Goal: Information Seeking & Learning: Learn about a topic

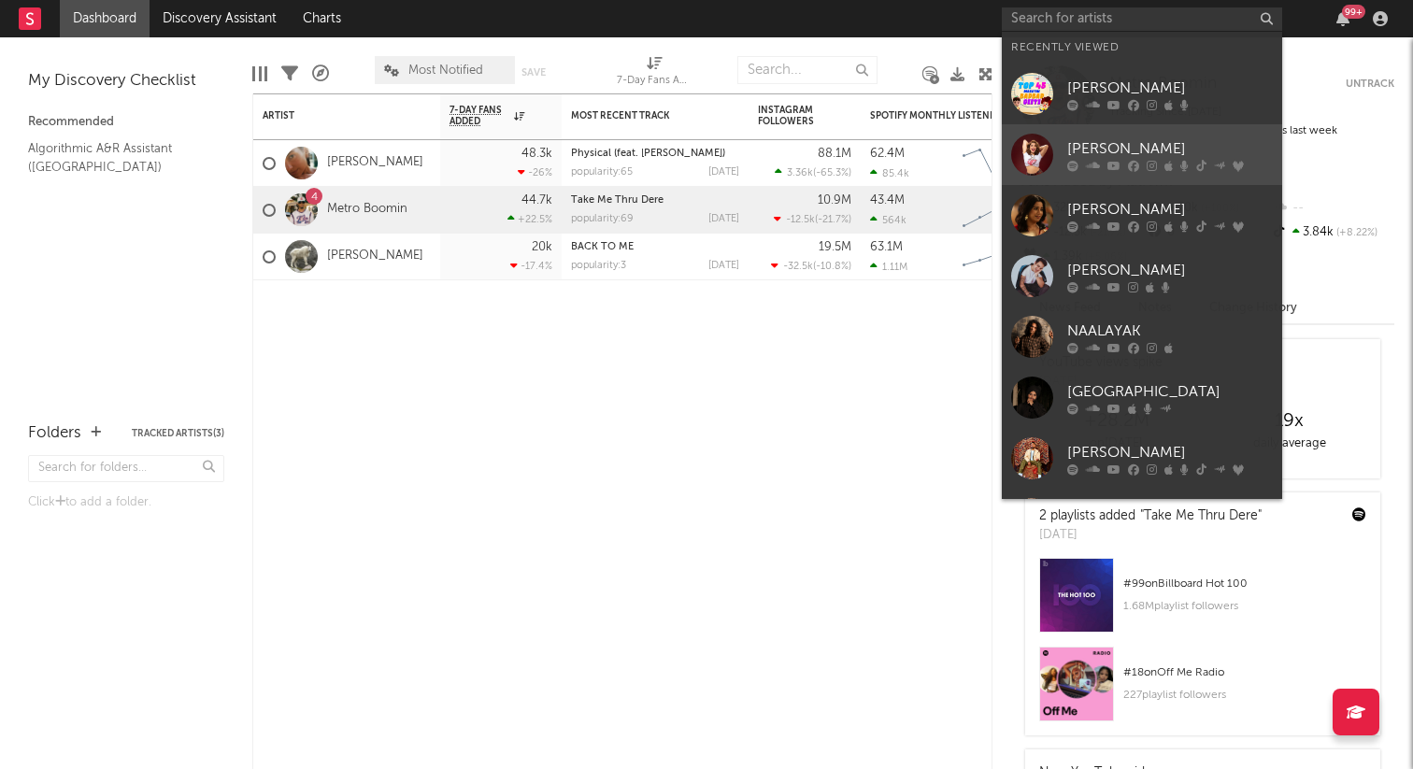
click at [1117, 154] on div "[PERSON_NAME]" at bounding box center [1170, 148] width 206 height 22
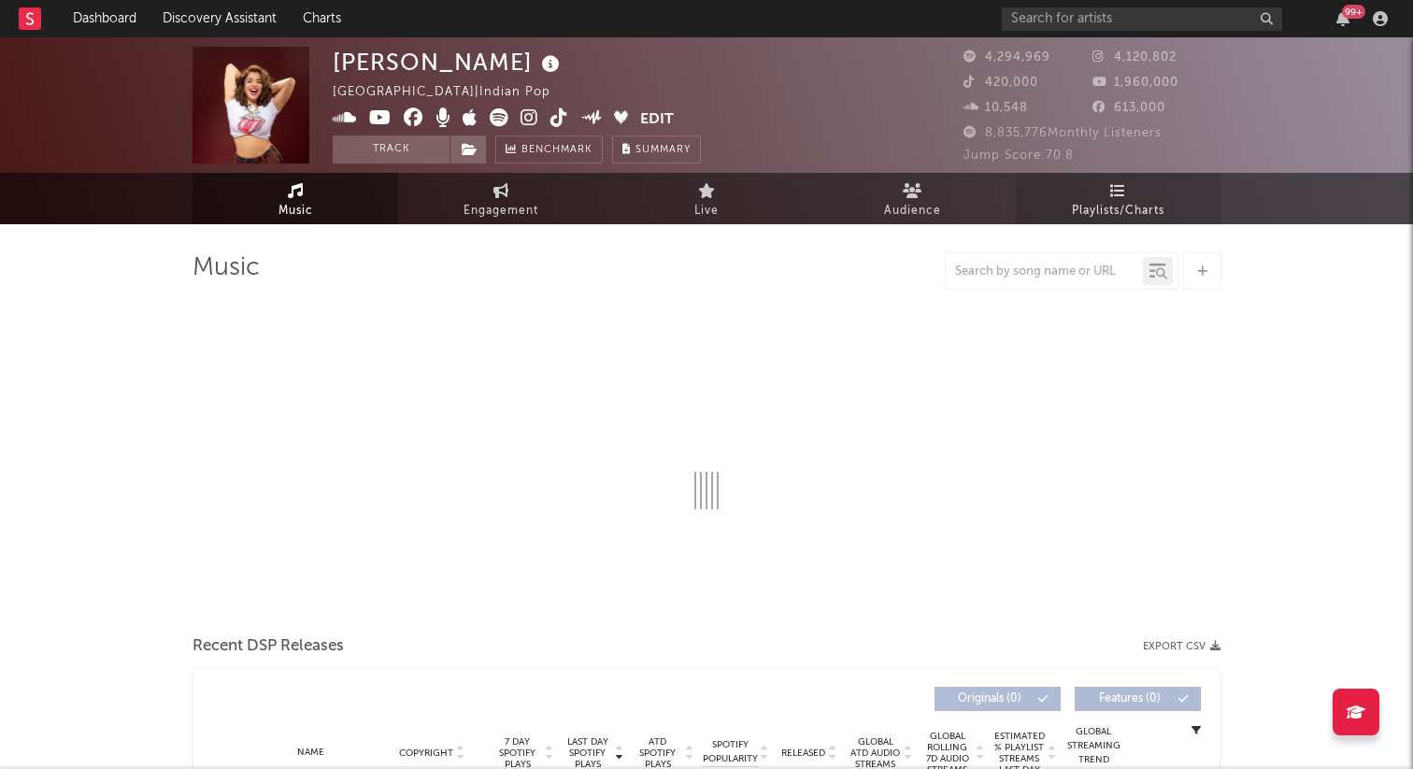
click at [1130, 196] on link "Playlists/Charts" at bounding box center [1118, 198] width 206 height 51
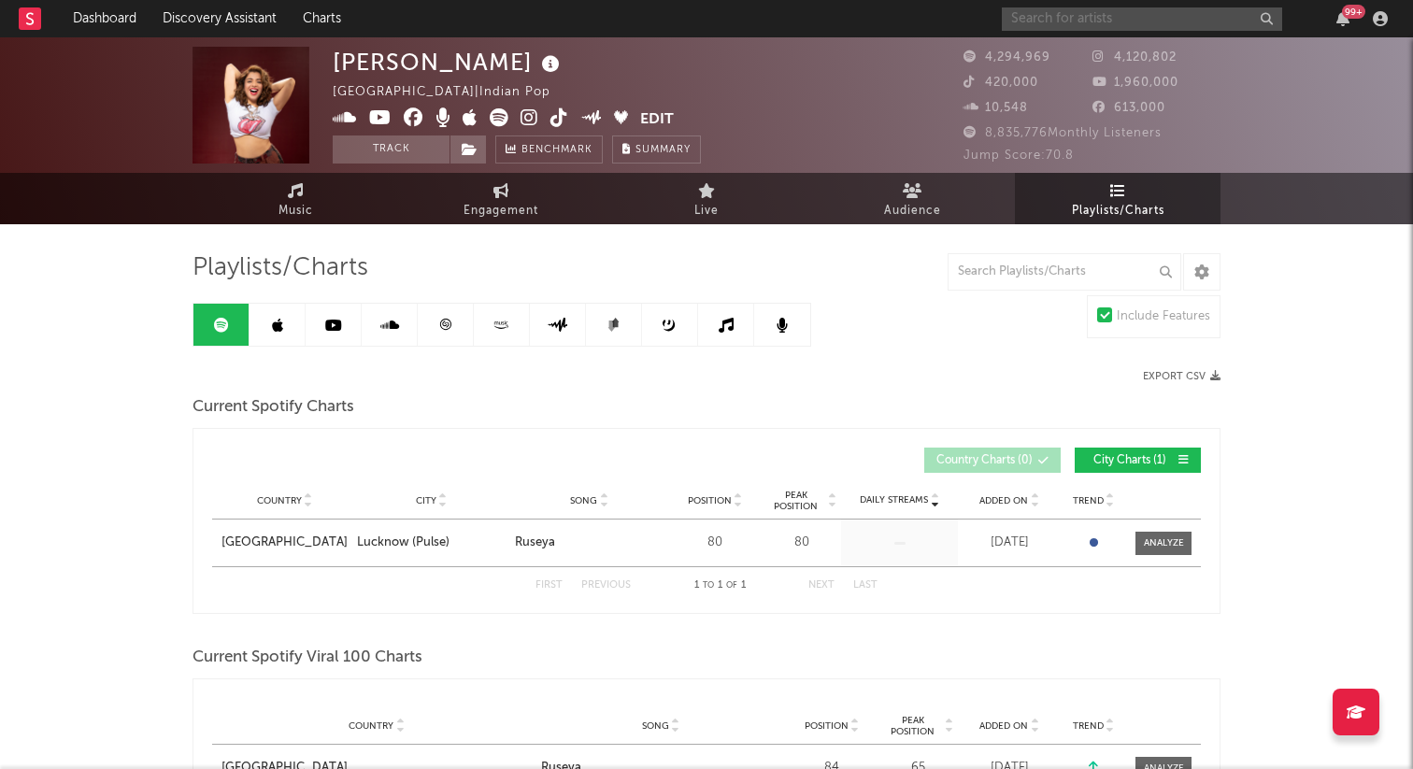
click at [1121, 26] on input "text" at bounding box center [1142, 18] width 280 height 23
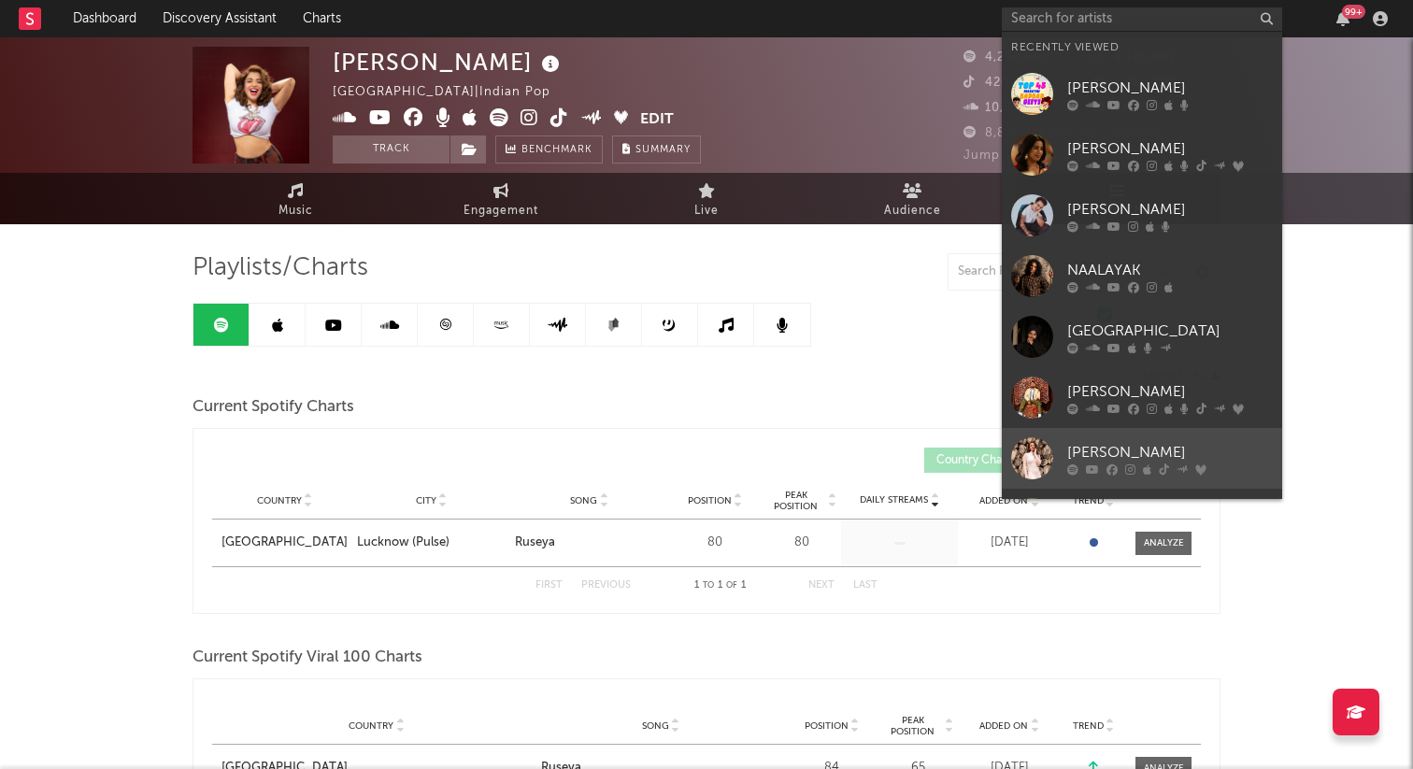
click at [1151, 474] on div at bounding box center [1170, 468] width 206 height 11
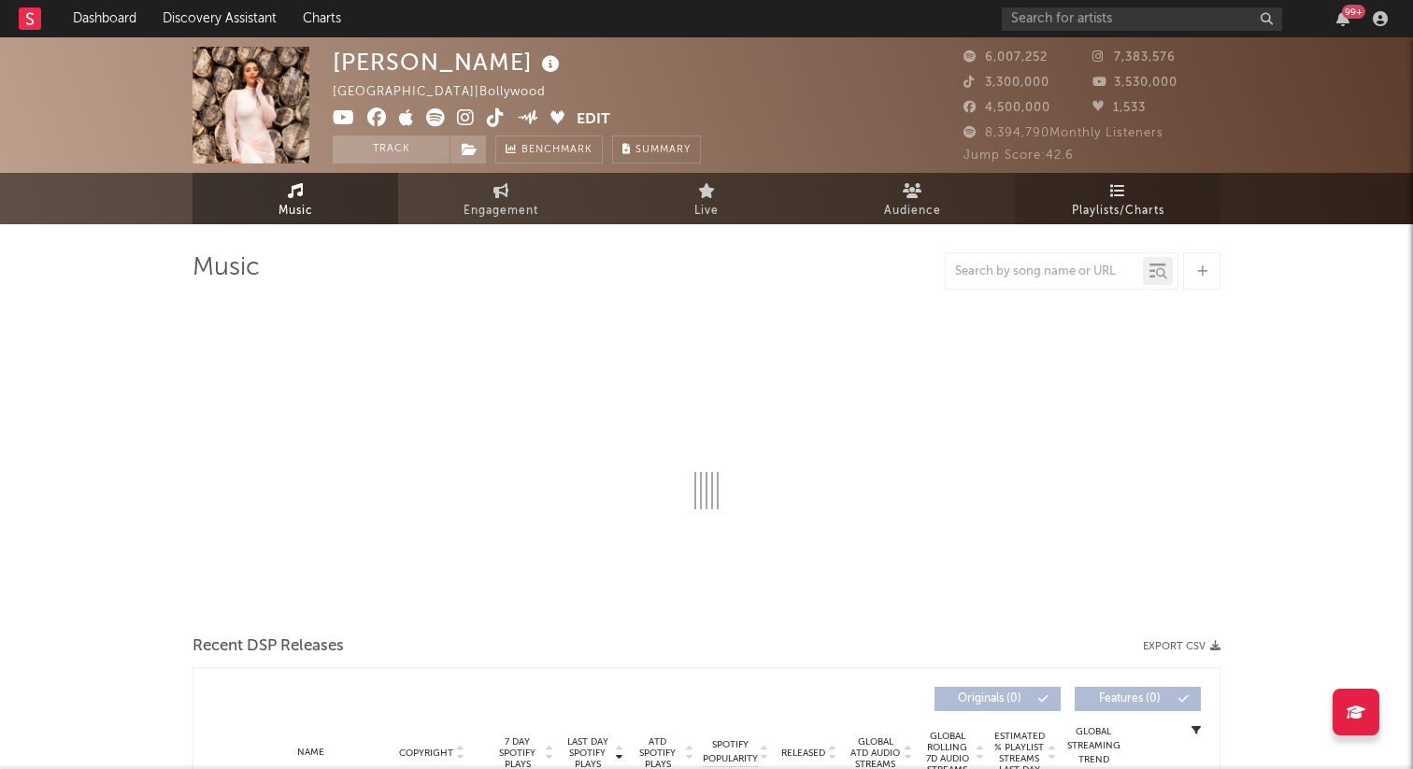
select select "6m"
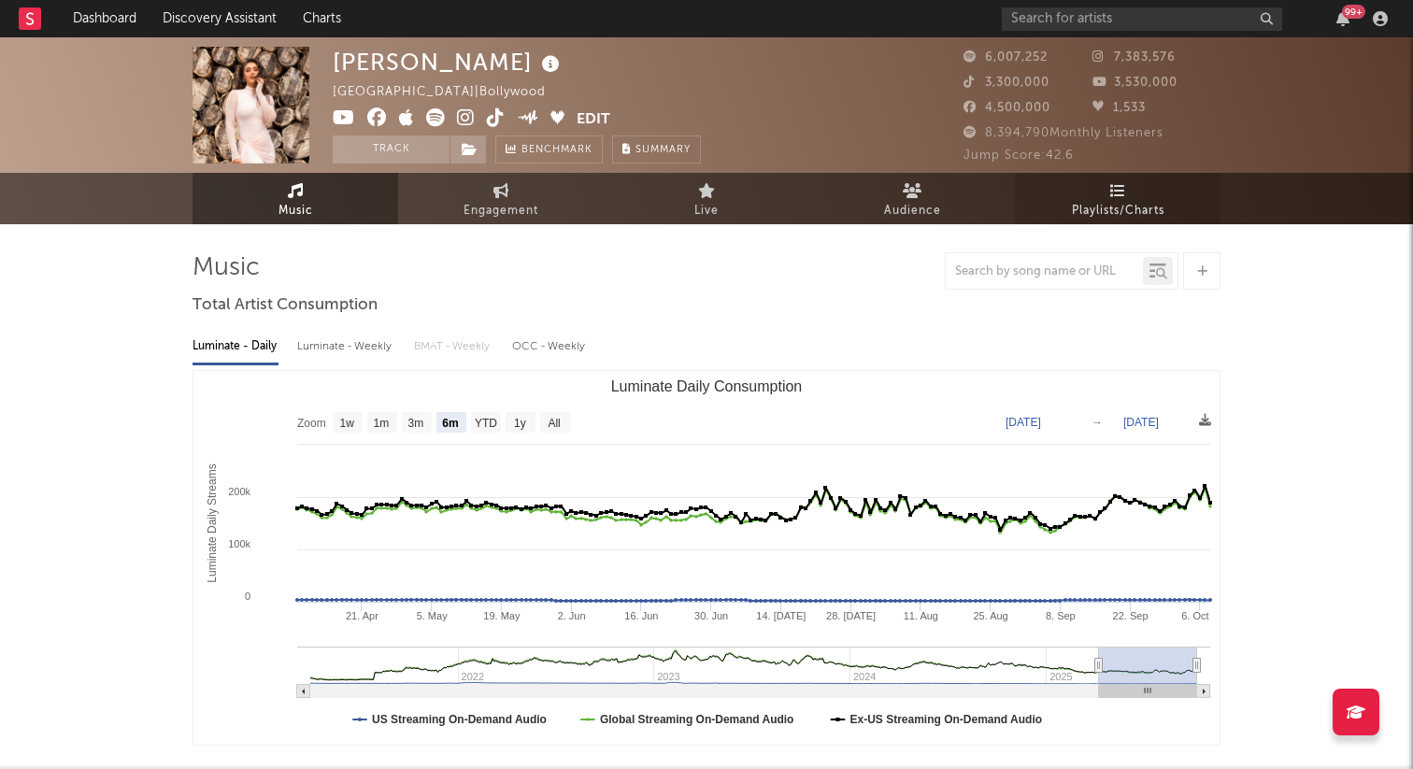
click at [1115, 200] on span "Playlists/Charts" at bounding box center [1118, 211] width 93 height 22
